Goal: Navigation & Orientation: Find specific page/section

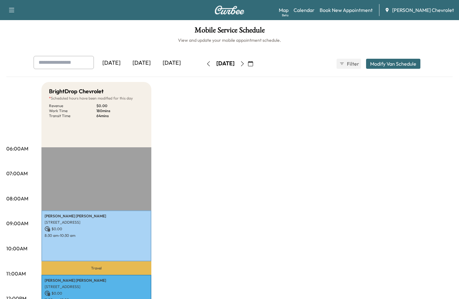
click at [140, 63] on div "[DATE]" at bounding box center [142, 63] width 30 height 14
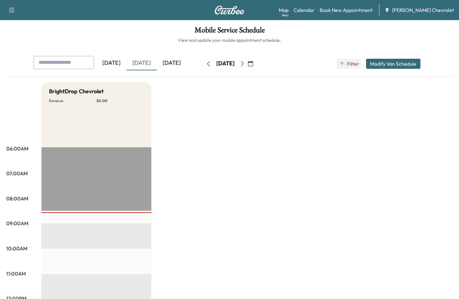
click at [172, 62] on div "[DATE]" at bounding box center [172, 63] width 30 height 14
click at [127, 64] on div "[DATE]" at bounding box center [111, 63] width 30 height 14
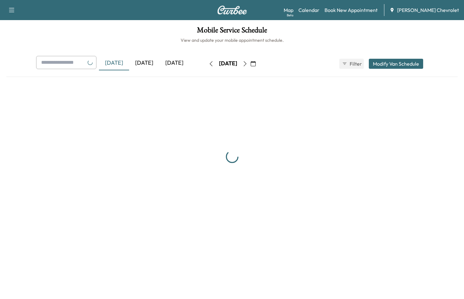
click at [144, 61] on div "[DATE]" at bounding box center [144, 63] width 30 height 14
